Goal: Task Accomplishment & Management: Manage account settings

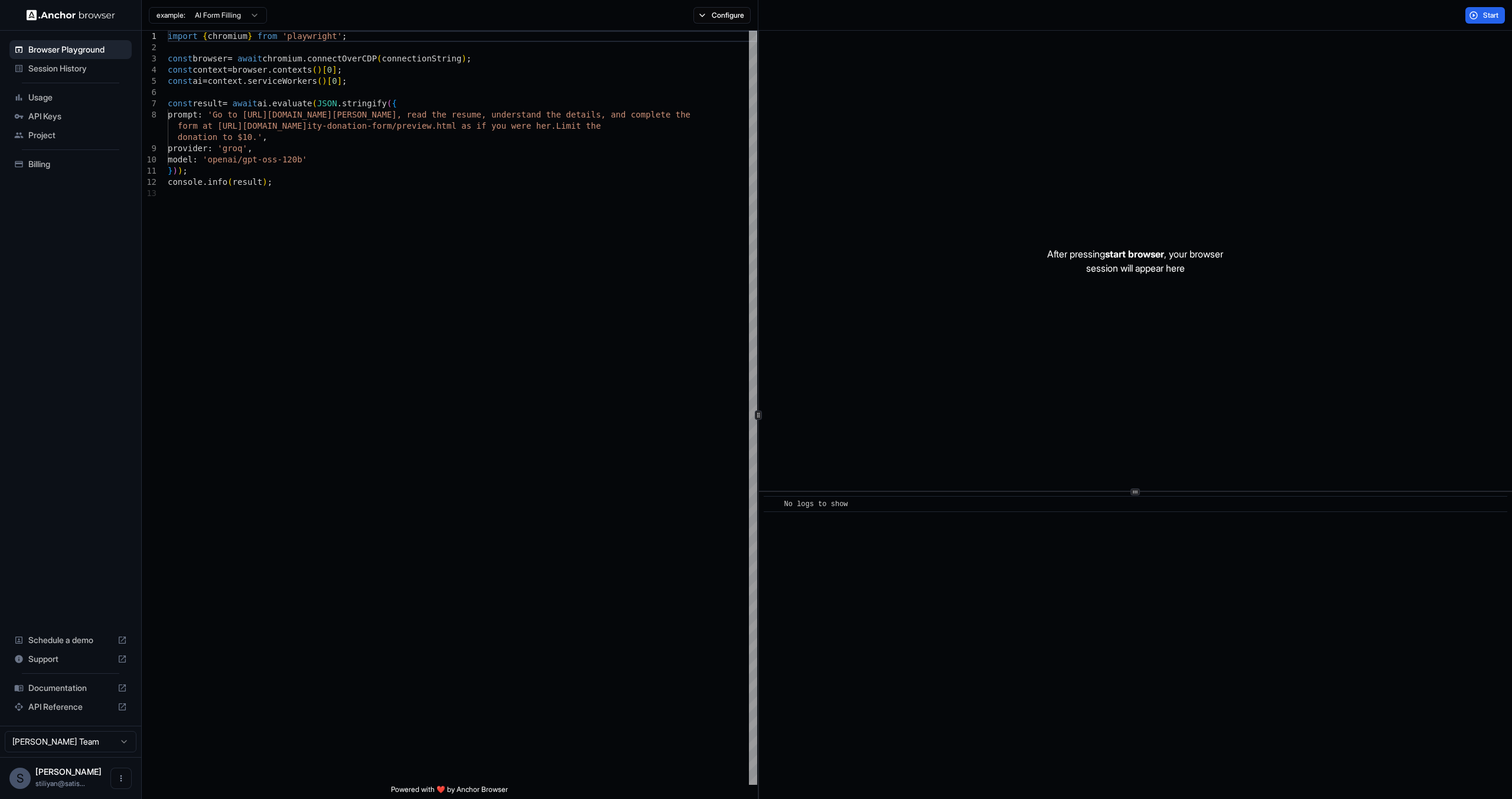
click at [127, 744] on html "Browser Playground Session History Usage API Keys Project Billing Schedule a de…" at bounding box center [756, 400] width 1512 height 799
click at [64, 771] on span "Stiliyan Markov" at bounding box center [68, 772] width 66 height 10
click at [104, 740] on html "Browser Playground Session History Usage API Keys Project Billing Schedule a de…" at bounding box center [756, 400] width 1512 height 799
click at [74, 747] on html "Browser Playground Session History Usage API Keys Project Billing Schedule a de…" at bounding box center [756, 400] width 1512 height 799
click at [49, 94] on span "Usage" at bounding box center [77, 97] width 99 height 12
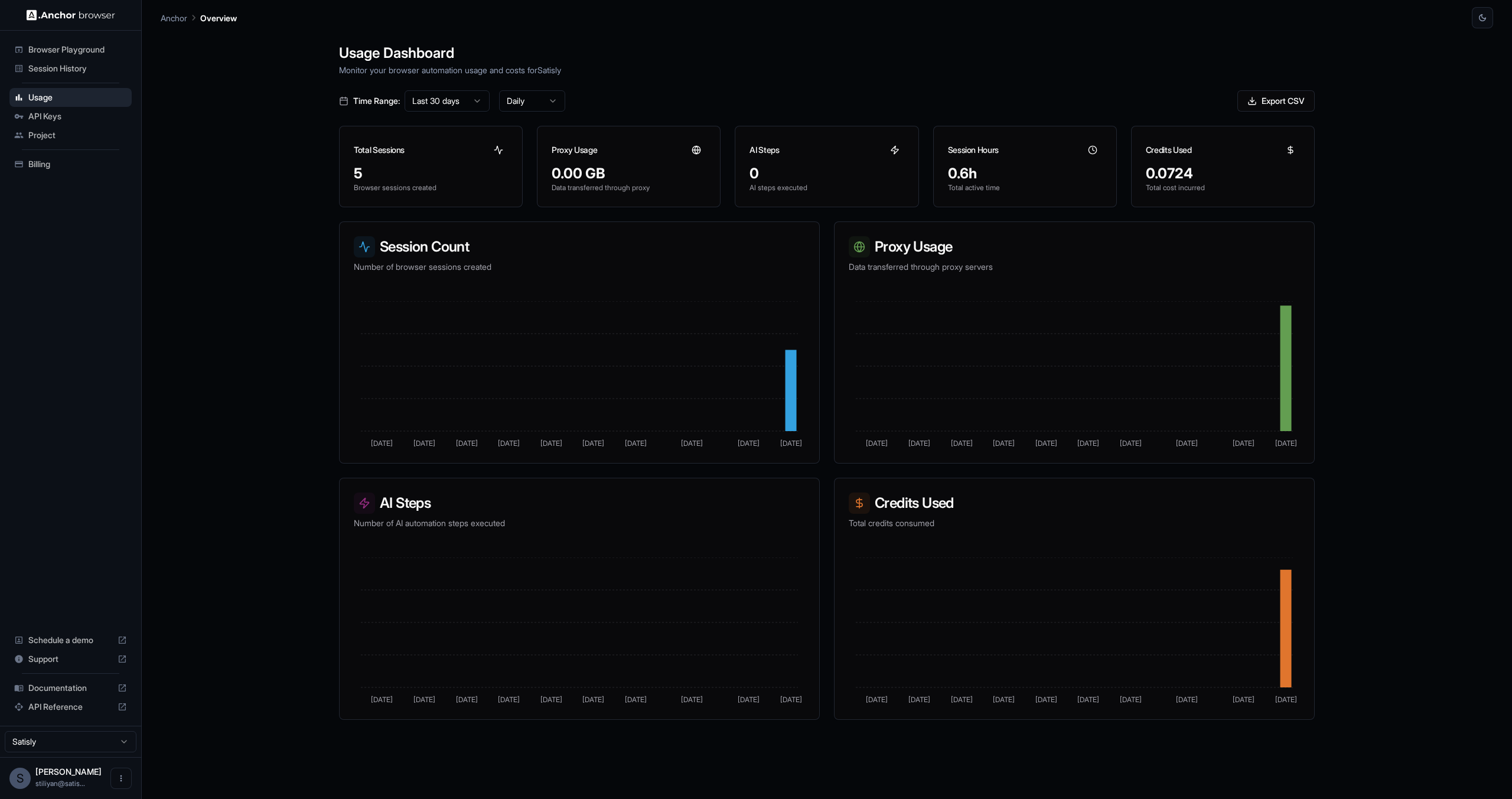
click at [1452, 374] on div "Usage Dashboard Monitor your browser automation usage and costs for Satisly Tim…" at bounding box center [826, 428] width 1332 height 799
click at [393, 251] on h3 "Session Count" at bounding box center [579, 247] width 451 height 22
drag, startPoint x: 393, startPoint y: 251, endPoint x: 492, endPoint y: 257, distance: 99.2
click at [492, 257] on div "Session Count Number of browser sessions created" at bounding box center [579, 255] width 479 height 65
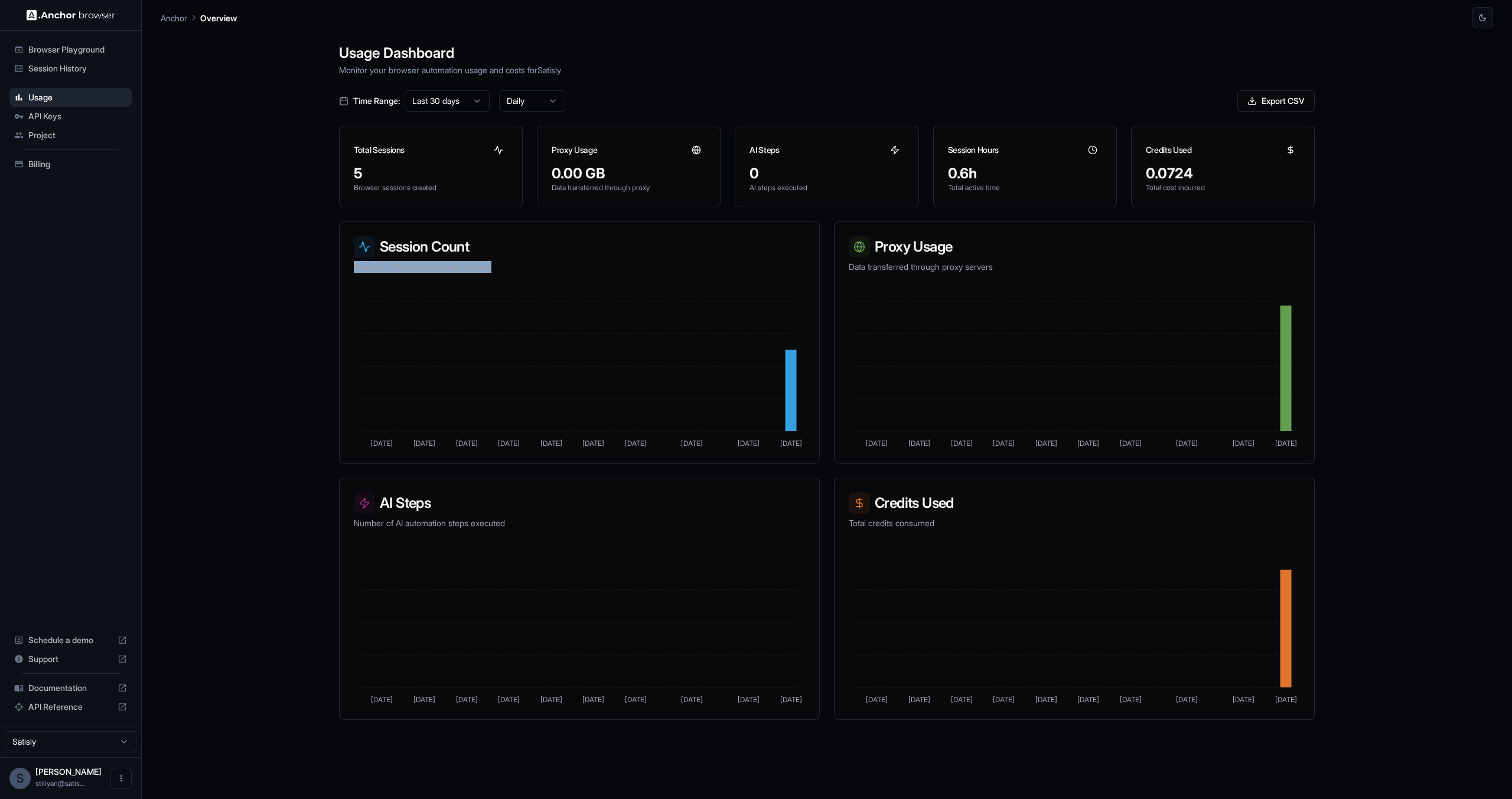
drag, startPoint x: 349, startPoint y: 270, endPoint x: 516, endPoint y: 274, distance: 167.0
click at [516, 274] on div "Session Count Number of browser sessions created" at bounding box center [579, 255] width 479 height 65
click at [81, 65] on span "Session History" at bounding box center [77, 68] width 99 height 12
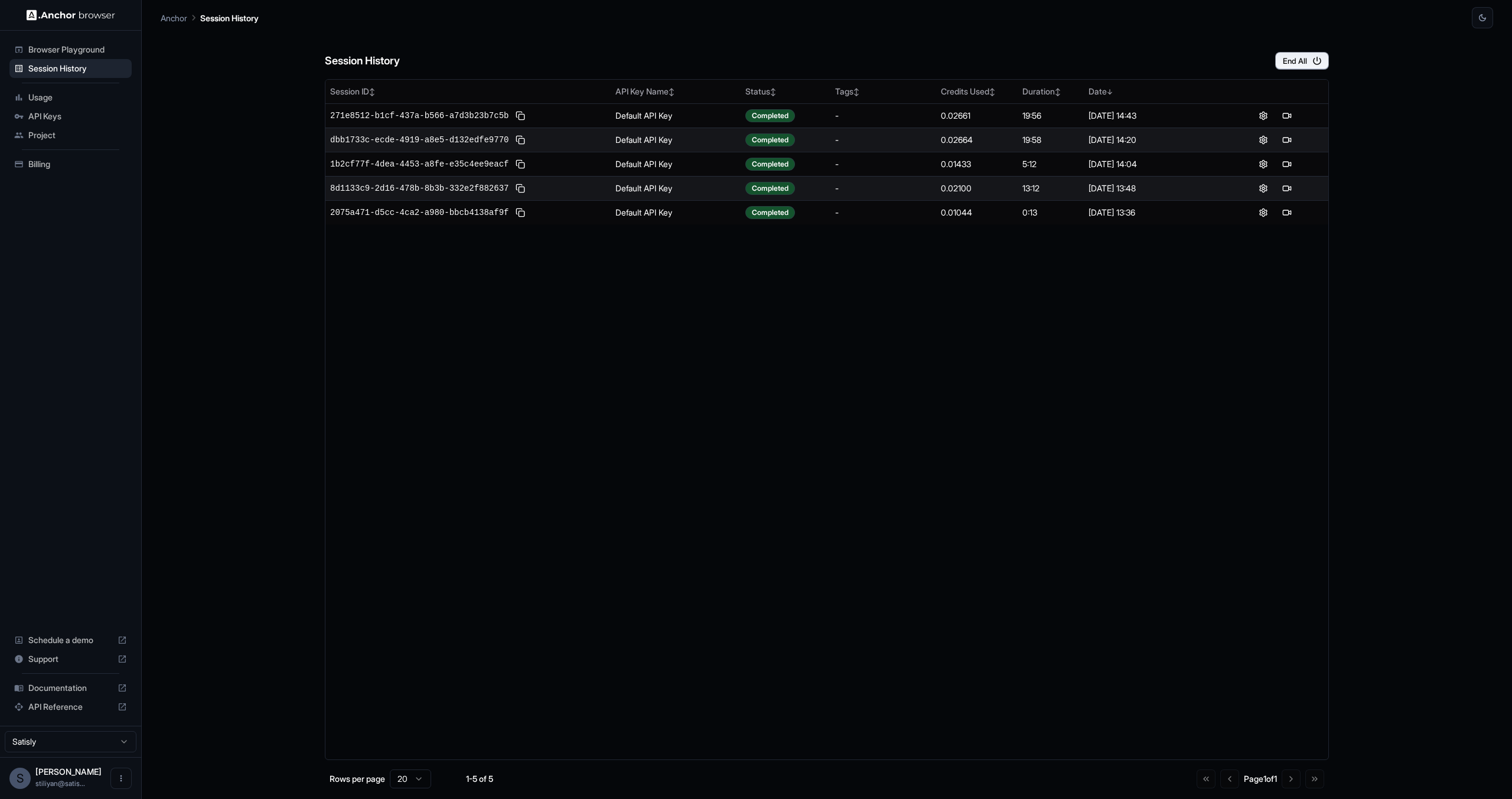
click at [1374, 129] on div "Session History End All Session ID ↕ API Key Name ↕ Status ↕ Tags ↕ Credits Use…" at bounding box center [826, 414] width 1332 height 771
click at [433, 407] on div "Session ID ↕ API Key Name ↕ Status ↕ Tags ↕ Credits Used ↕ Duration ↕ Date ↓ 27…" at bounding box center [826, 419] width 1004 height 681
click at [285, 390] on div "Session History End All Session ID ↕ API Key Name ↕ Status ↕ Tags ↕ Credits Use…" at bounding box center [826, 414] width 1332 height 771
click at [354, 312] on div "Session ID ↕ API Key Name ↕ Status ↕ Tags ↕ Credits Used ↕ Duration ↕ Date ↓ 27…" at bounding box center [826, 419] width 1004 height 681
click at [677, 341] on div "Session ID ↕ API Key Name ↕ Status ↕ Tags ↕ Credits Used ↕ Duration ↕ Date ↓ 27…" at bounding box center [826, 419] width 1004 height 681
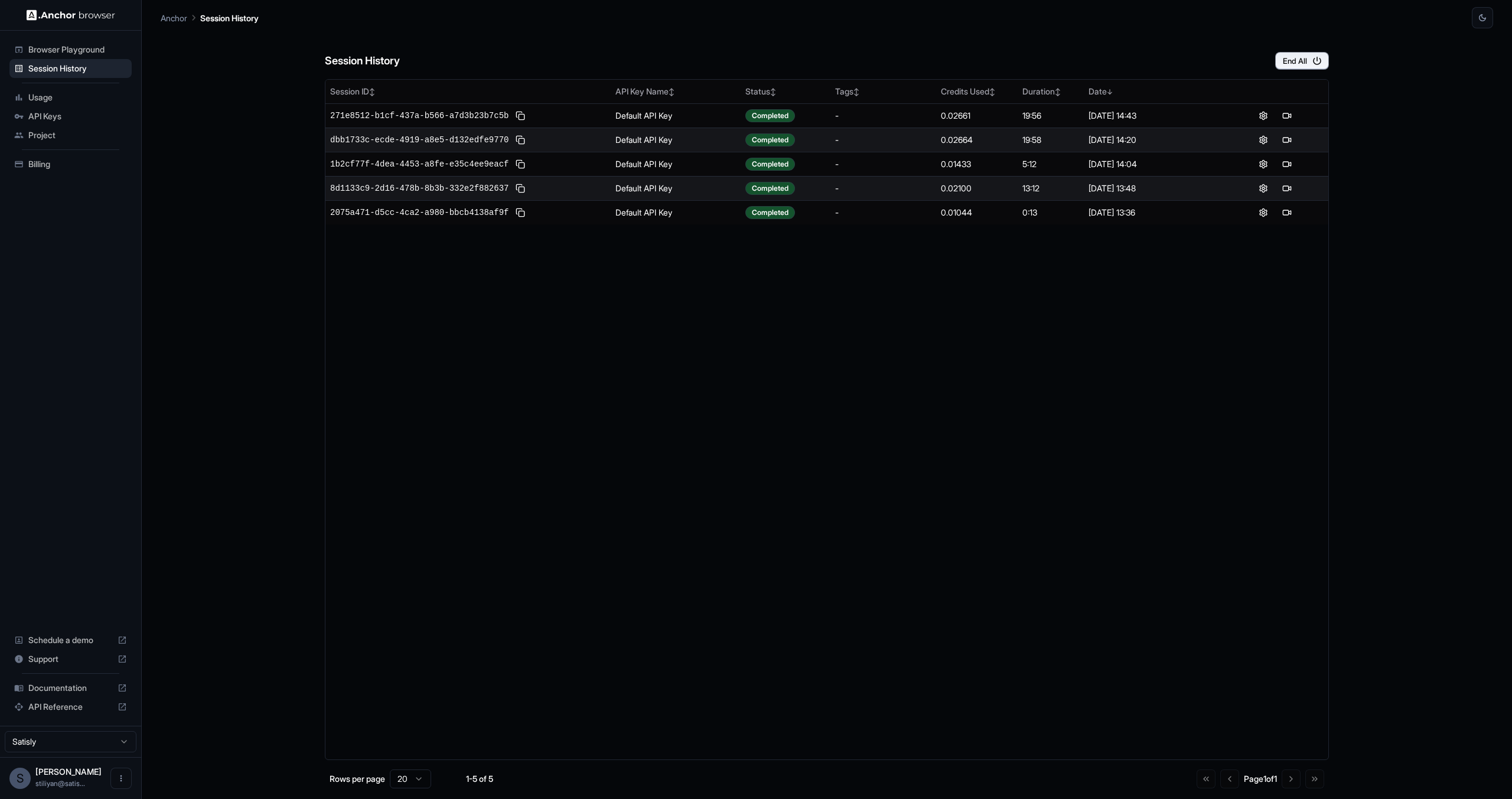
click at [677, 341] on div "Session ID ↕ API Key Name ↕ Status ↕ Tags ↕ Credits Used ↕ Duration ↕ Date ↓ 27…" at bounding box center [826, 419] width 1004 height 681
click at [261, 320] on div "Session History End All Session ID ↕ API Key Name ↕ Status ↕ Tags ↕ Credits Use…" at bounding box center [826, 414] width 1332 height 771
click at [677, 504] on div "Session ID ↕ API Key Name ↕ Status ↕ Tags ↕ Credits Used ↕ Duration ↕ Date ↓ 27…" at bounding box center [826, 419] width 1004 height 681
click at [573, 444] on div "Session ID ↕ API Key Name ↕ Status ↕ Tags ↕ Credits Used ↕ Duration ↕ Date ↓ 27…" at bounding box center [826, 419] width 1004 height 681
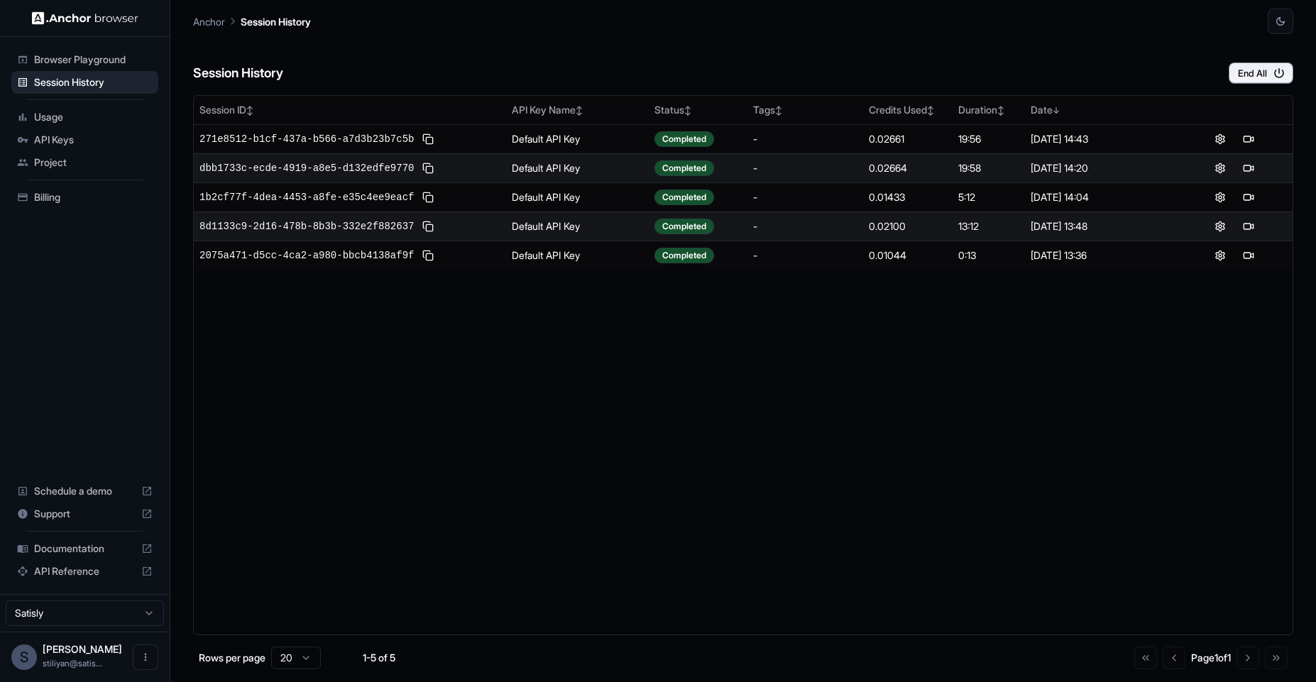
click at [451, 561] on div "Session ID ↕ API Key Name ↕ Status ↕ Tags ↕ Credits Used ↕ Duration ↕ Date ↓ 27…" at bounding box center [743, 365] width 1100 height 540
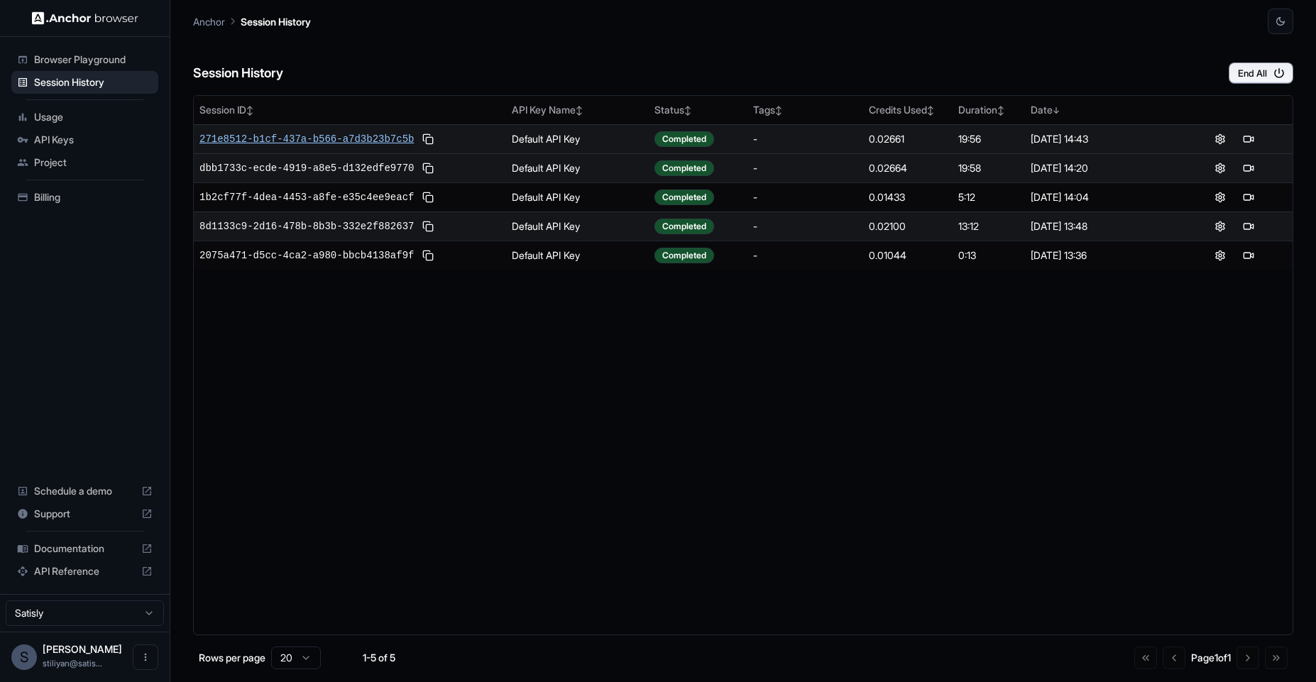
click at [358, 134] on span "271e8512-b1cf-437a-b566-a7d3b23b7c5b" at bounding box center [306, 139] width 214 height 14
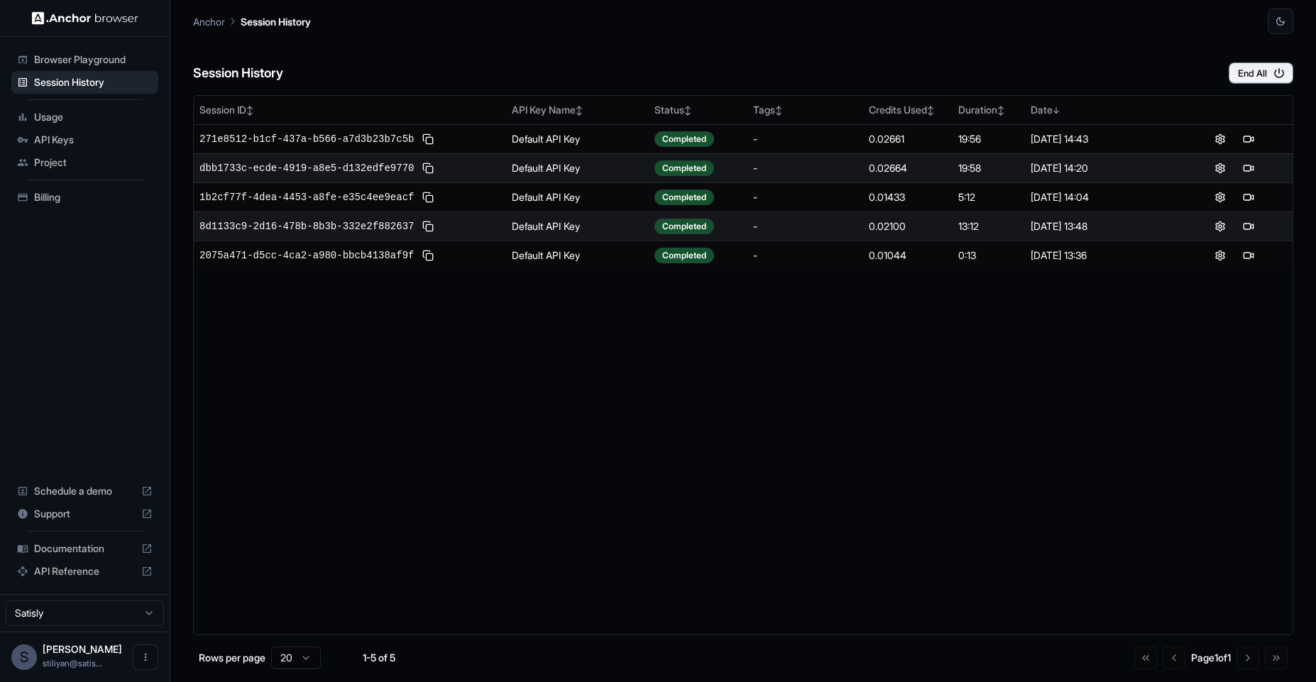
click at [349, 481] on div "Session ID ↕ API Key Name ↕ Status ↕ Tags ↕ Credits Used ↕ Duration ↕ Date ↓ 27…" at bounding box center [743, 365] width 1100 height 540
click at [604, 471] on div "Session ID ↕ API Key Name ↕ Status ↕ Tags ↕ Credits Used ↕ Duration ↕ Date ↓ 27…" at bounding box center [743, 365] width 1100 height 540
click at [625, 387] on div "Session ID ↕ API Key Name ↕ Status ↕ Tags ↕ Credits Used ↕ Duration ↕ Date ↓ 27…" at bounding box center [743, 365] width 1100 height 540
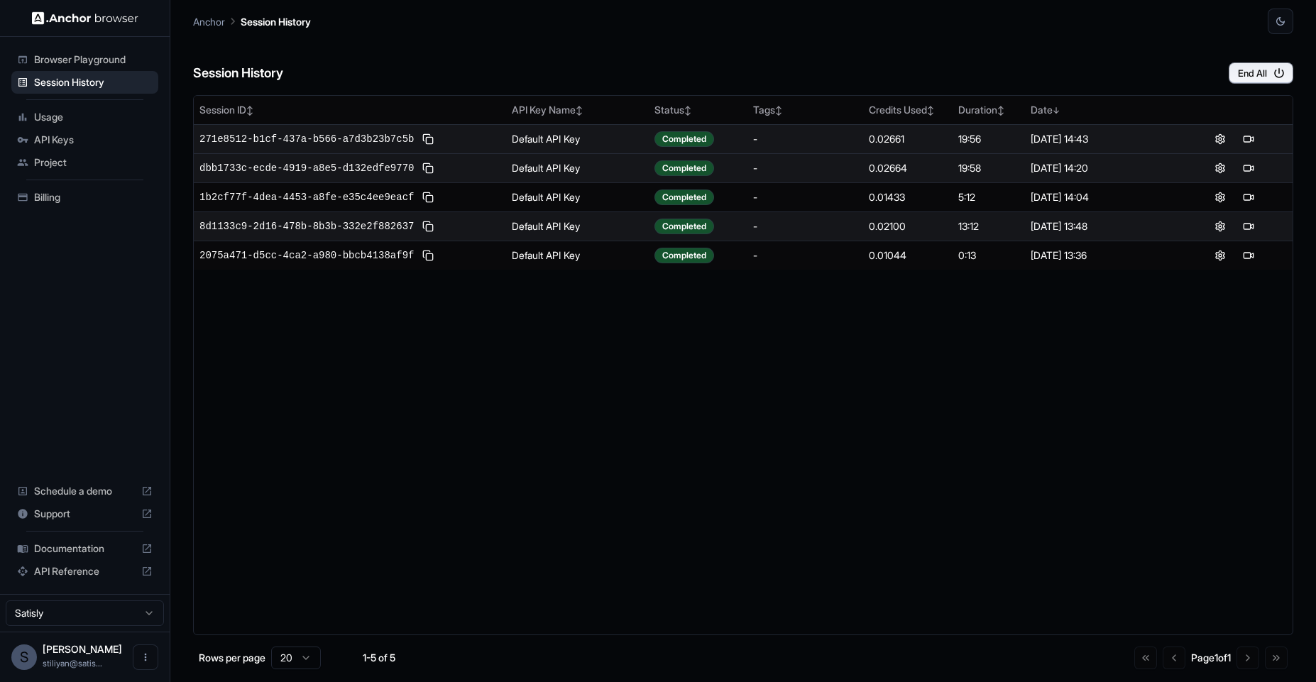
click at [889, 145] on div "0.02661" at bounding box center [908, 139] width 78 height 14
click at [941, 145] on div "0.02661" at bounding box center [908, 139] width 78 height 14
drag, startPoint x: 961, startPoint y: 146, endPoint x: 980, endPoint y: 144, distance: 18.5
click at [980, 144] on tr "271e8512-b1cf-437a-b566-a7d3b23b7c5b Default API Key Completed - 0.02661 19:56 …" at bounding box center [743, 138] width 1099 height 29
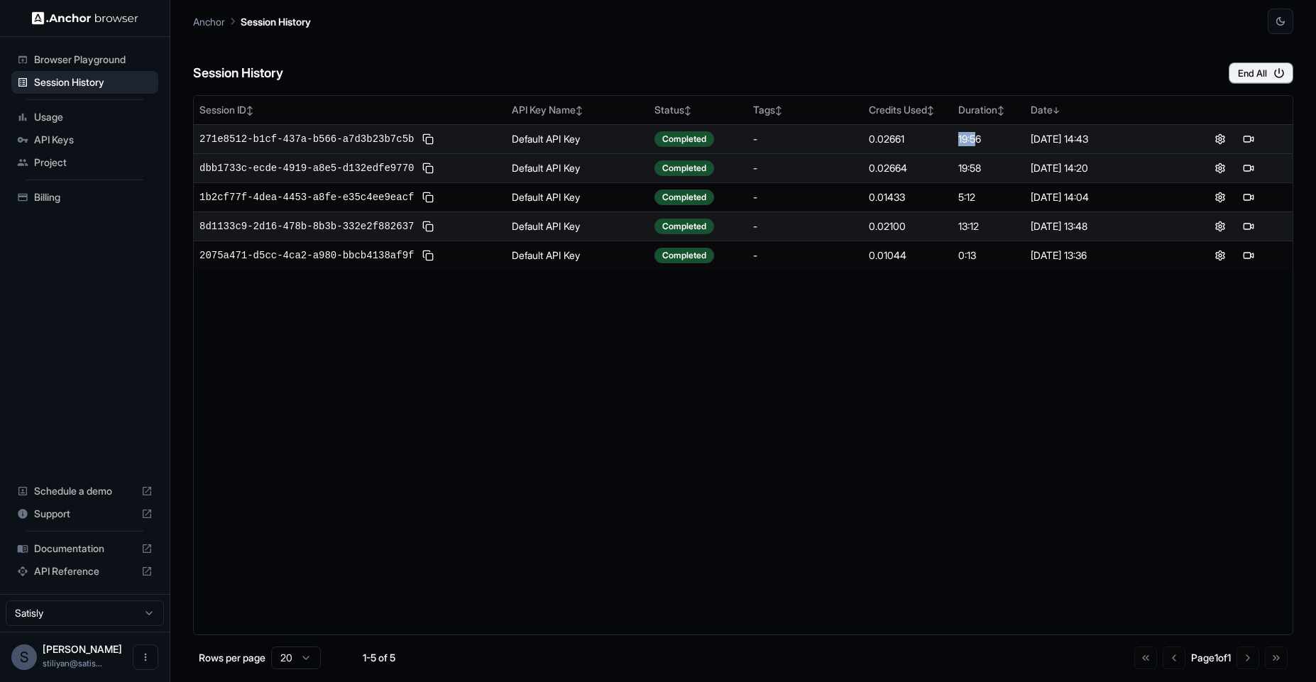
click at [980, 144] on div "19:56" at bounding box center [988, 139] width 61 height 14
click at [1031, 140] on div "[DATE] 14:43" at bounding box center [1101, 139] width 141 height 14
click at [1055, 138] on div "[DATE] 14:43" at bounding box center [1101, 139] width 141 height 14
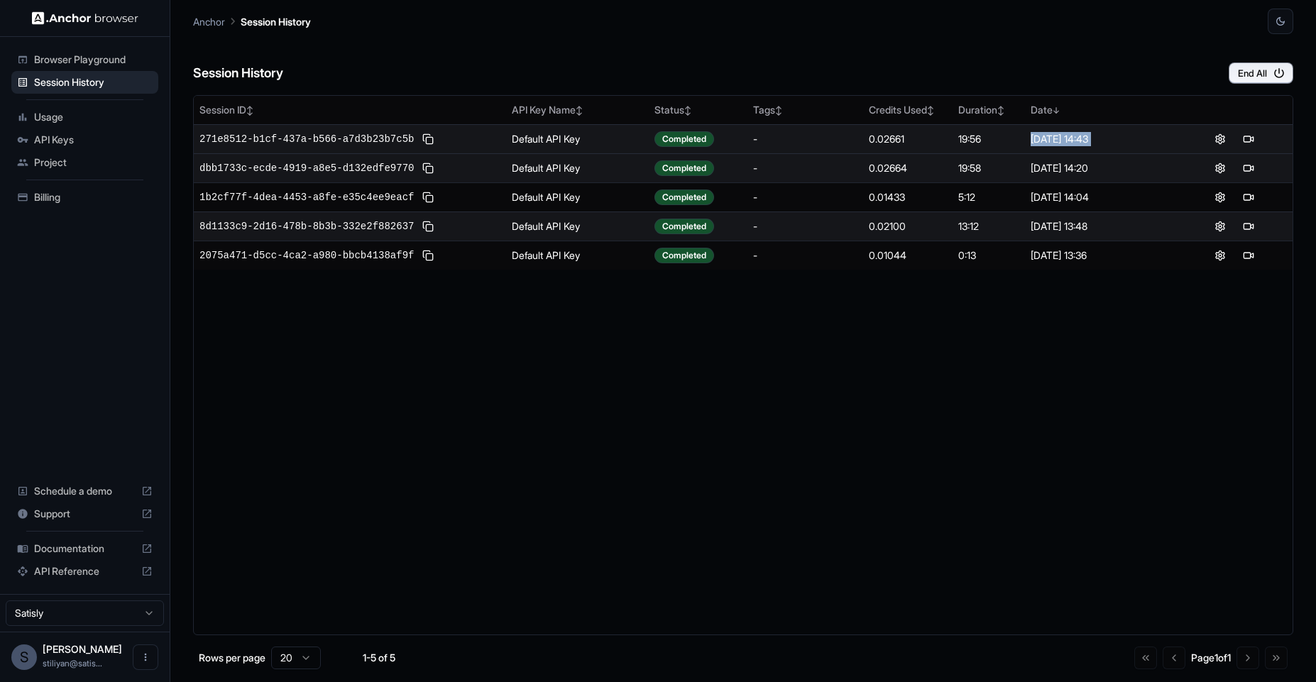
click at [1082, 138] on div "[DATE] 14:43" at bounding box center [1101, 139] width 141 height 14
click at [1143, 142] on div "[DATE] 14:43" at bounding box center [1101, 139] width 141 height 14
click at [309, 138] on span "271e8512-b1cf-437a-b566-a7d3b23b7c5b" at bounding box center [306, 139] width 214 height 14
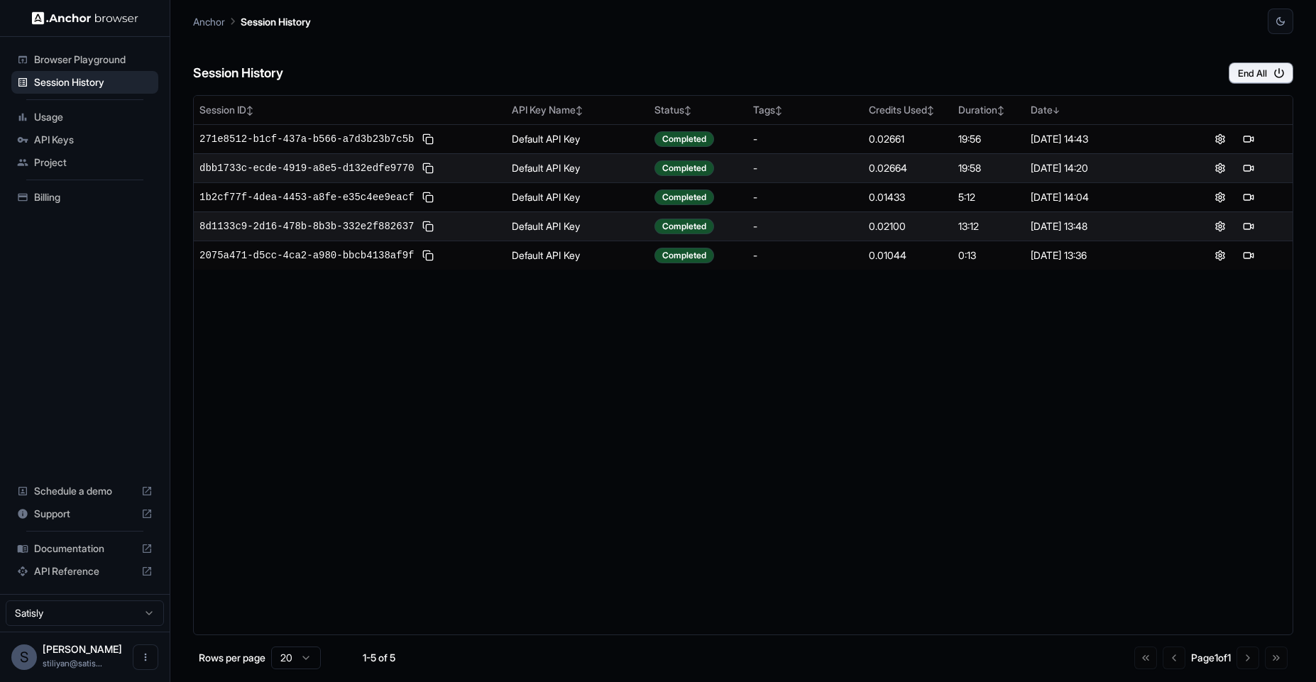
click at [358, 446] on div "Session ID ↕ API Key Name ↕ Status ↕ Tags ↕ Credits Used ↕ Duration ↕ Date ↓ 27…" at bounding box center [743, 365] width 1100 height 540
click at [312, 361] on div "Session ID ↕ API Key Name ↕ Status ↕ Tags ↕ Credits Used ↕ Duration ↕ Date ↓ 27…" at bounding box center [743, 365] width 1100 height 540
click at [564, 429] on div "Session ID ↕ API Key Name ↕ Status ↕ Tags ↕ Credits Used ↕ Duration ↕ Date ↓ 27…" at bounding box center [743, 365] width 1100 height 540
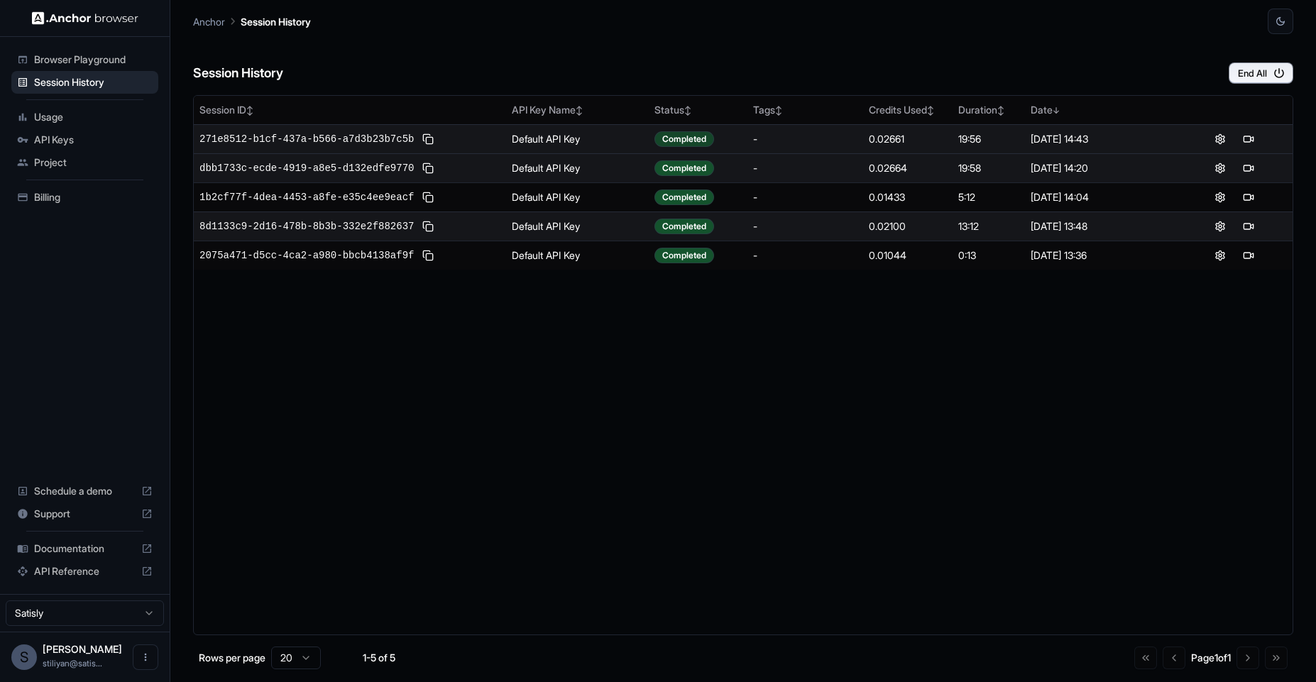
click at [683, 139] on div "Completed" at bounding box center [684, 139] width 60 height 16
click at [686, 134] on div "Completed" at bounding box center [684, 139] width 60 height 16
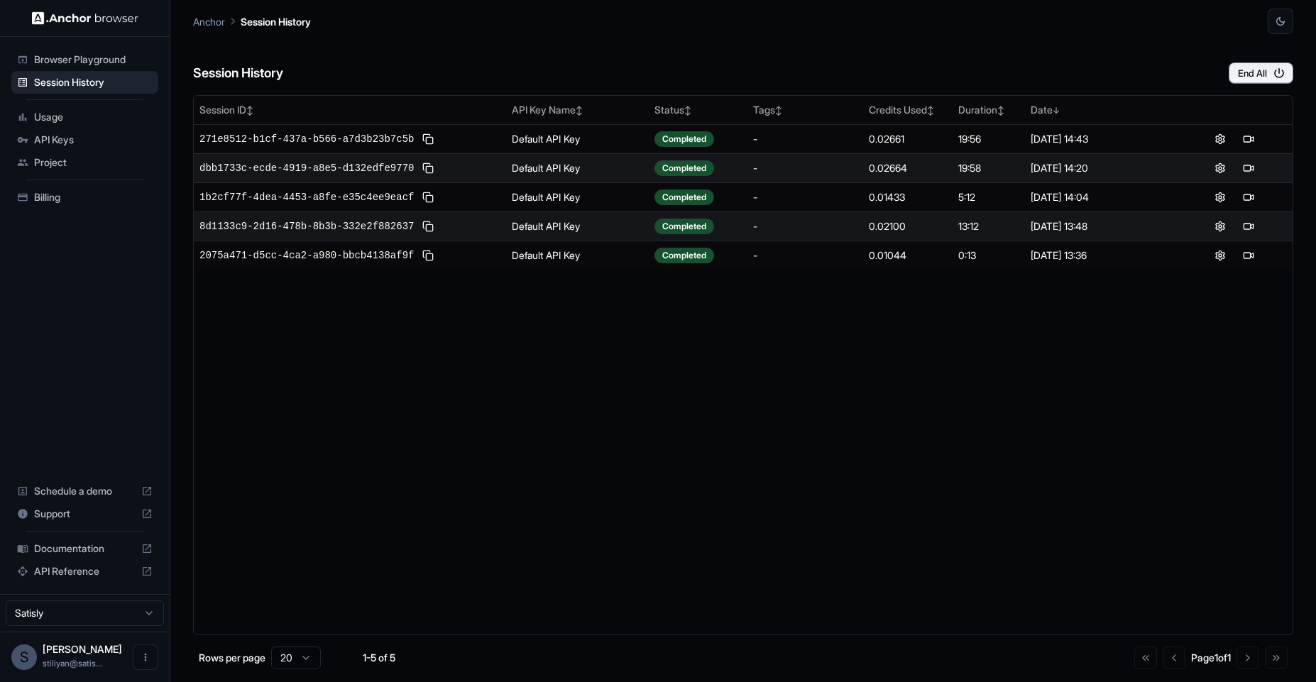
click at [714, 418] on div "Session ID ↕ API Key Name ↕ Status ↕ Tags ↕ Credits Used ↕ Duration ↕ Date ↓ 27…" at bounding box center [743, 365] width 1100 height 540
click at [852, 426] on div "Session ID ↕ API Key Name ↕ Status ↕ Tags ↕ Credits Used ↕ Duration ↕ Date ↓ 27…" at bounding box center [743, 365] width 1100 height 540
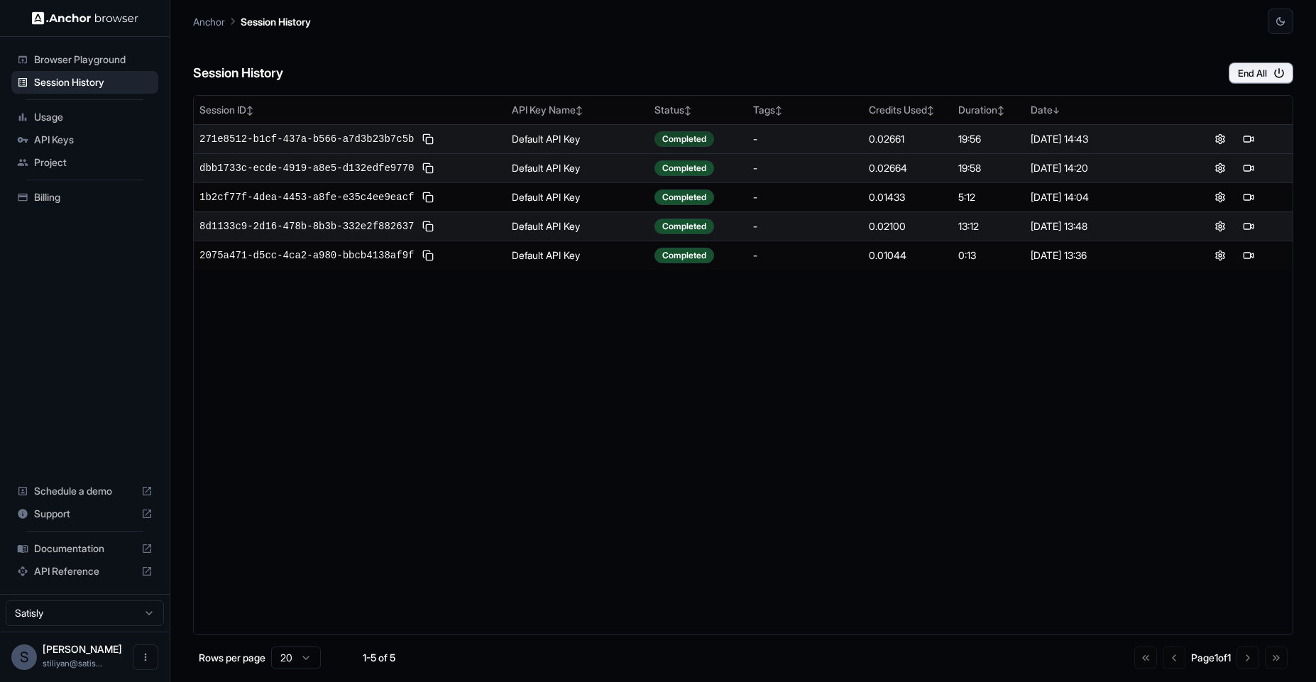
click at [684, 140] on div "Completed" at bounding box center [684, 139] width 60 height 16
click at [685, 140] on div "Completed" at bounding box center [684, 139] width 60 height 16
click at [644, 141] on td "Default API Key" at bounding box center [577, 138] width 143 height 29
click at [612, 138] on td "Default API Key" at bounding box center [577, 138] width 143 height 29
click at [537, 134] on td "Default API Key" at bounding box center [577, 138] width 143 height 29
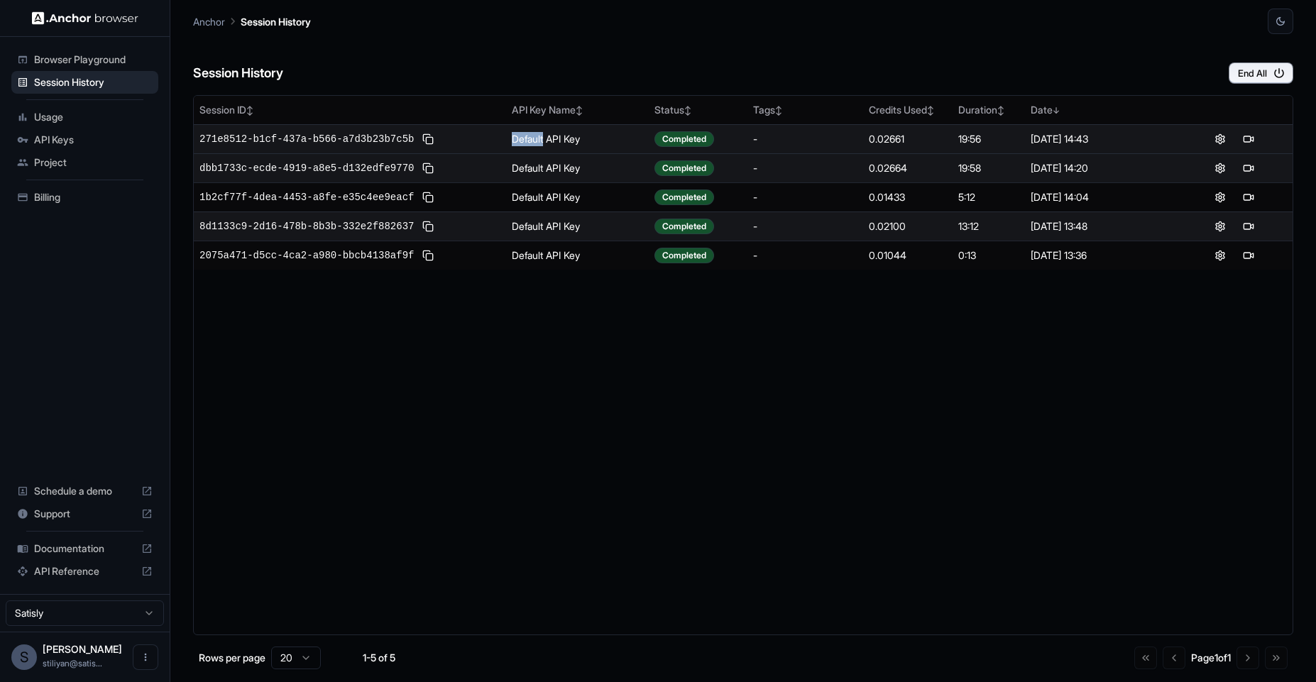
click at [537, 134] on td "Default API Key" at bounding box center [577, 138] width 143 height 29
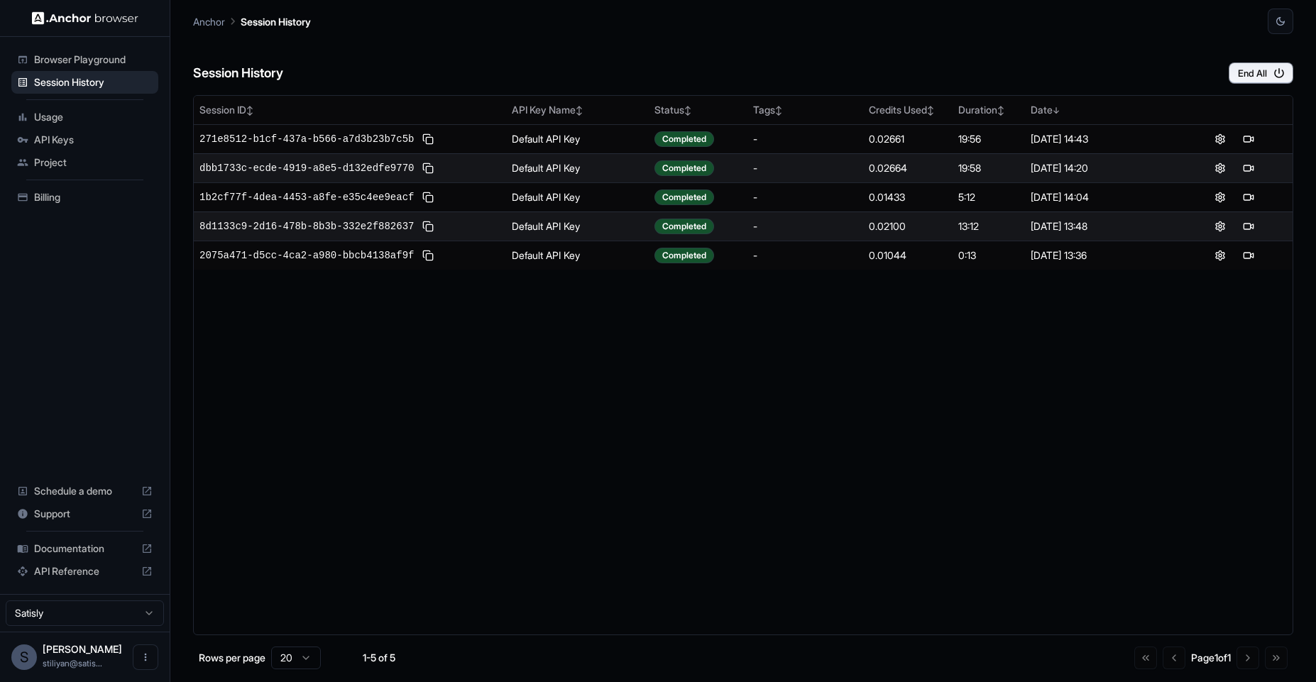
click at [545, 446] on div "Session ID ↕ API Key Name ↕ Status ↕ Tags ↕ Credits Used ↕ Duration ↕ Date ↓ 27…" at bounding box center [743, 365] width 1100 height 540
click at [824, 433] on div "Session ID ↕ API Key Name ↕ Status ↕ Tags ↕ Credits Used ↕ Duration ↕ Date ↓ 27…" at bounding box center [743, 365] width 1100 height 540
drag, startPoint x: 437, startPoint y: 300, endPoint x: 408, endPoint y: 312, distance: 31.2
click at [408, 312] on div "Session ID ↕ API Key Name ↕ Status ↕ Tags ↕ Credits Used ↕ Duration ↕ Date ↓ 27…" at bounding box center [743, 365] width 1100 height 540
click at [765, 323] on div "Session ID ↕ API Key Name ↕ Status ↕ Tags ↕ Credits Used ↕ Duration ↕ Date ↓ 27…" at bounding box center [743, 365] width 1100 height 540
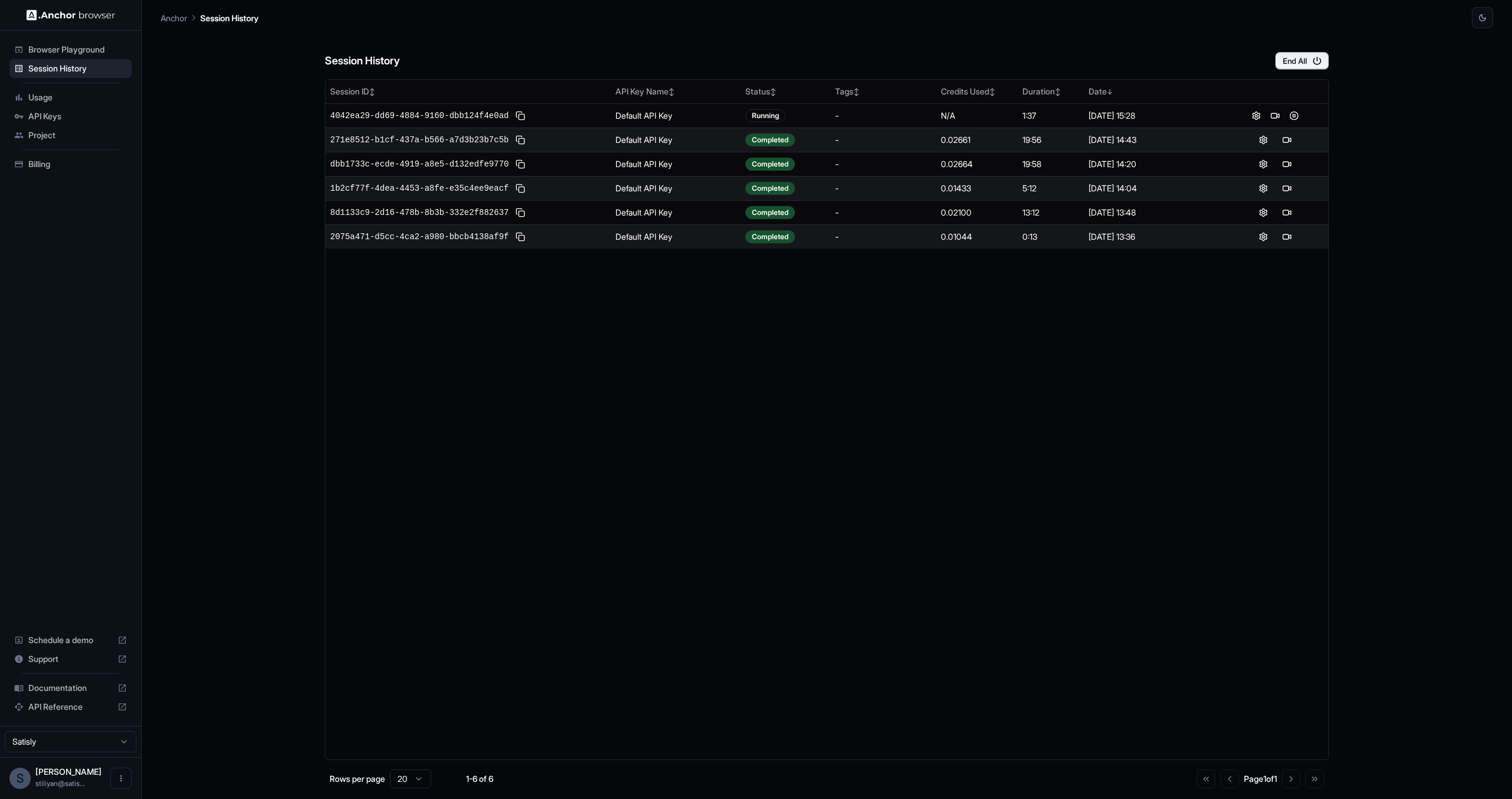
click at [595, 496] on div "Session ID ↕ API Key Name ↕ Status ↕ Tags ↕ Credits Used ↕ Duration ↕ Date ↓ 40…" at bounding box center [826, 419] width 1004 height 681
